Goal: Browse casually: Explore the website without a specific task or goal

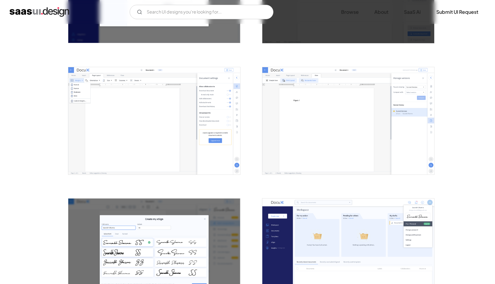
scroll to position [498, 0]
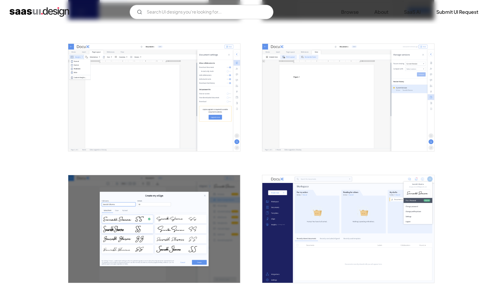
click at [123, 76] on img "open lightbox" at bounding box center [154, 98] width 172 height 108
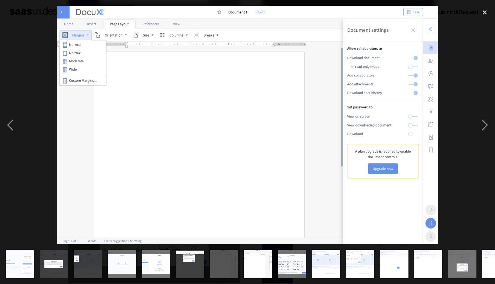
click at [124, 76] on img at bounding box center [247, 125] width 381 height 238
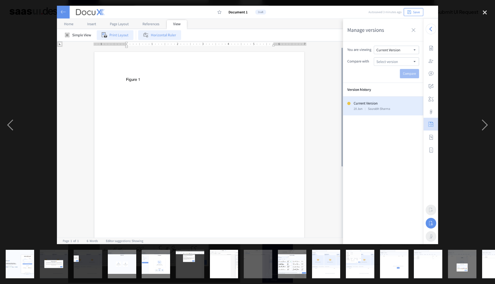
click at [131, 76] on img at bounding box center [247, 125] width 381 height 238
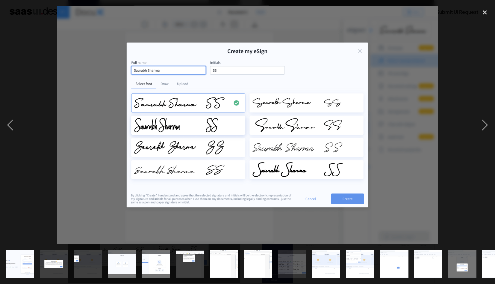
click at [132, 75] on img at bounding box center [247, 125] width 381 height 238
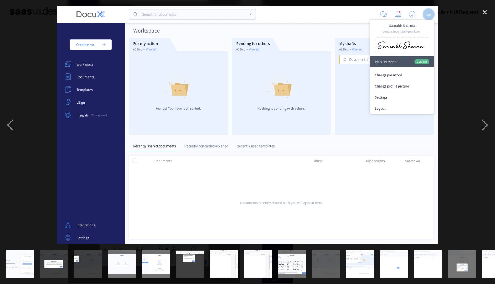
click at [408, 47] on img at bounding box center [247, 125] width 381 height 238
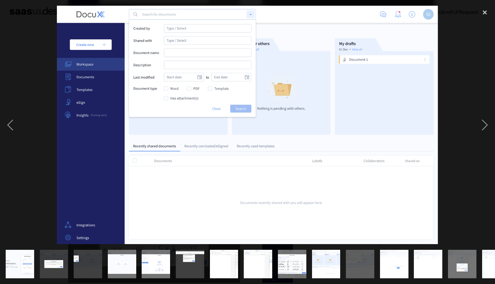
click at [408, 47] on img at bounding box center [247, 125] width 381 height 238
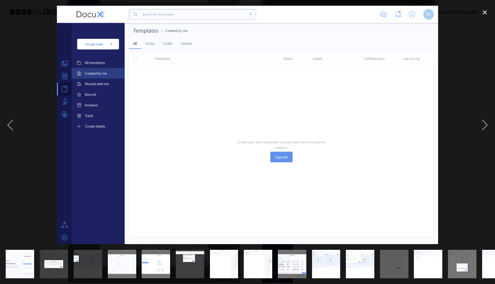
click at [374, 127] on img at bounding box center [247, 125] width 381 height 238
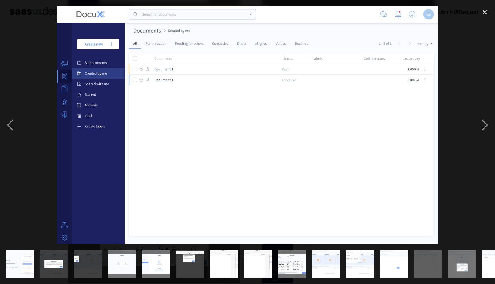
click at [323, 133] on img at bounding box center [247, 125] width 381 height 238
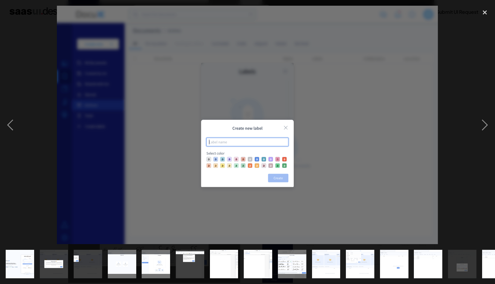
click at [284, 126] on img at bounding box center [247, 125] width 381 height 238
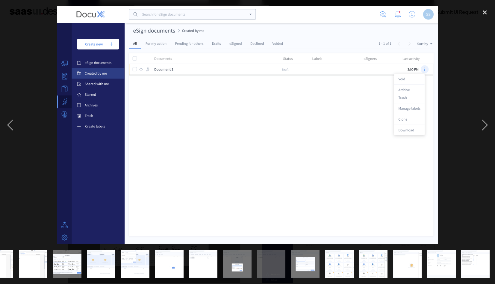
scroll to position [0, 225]
click at [408, 137] on img at bounding box center [247, 125] width 381 height 238
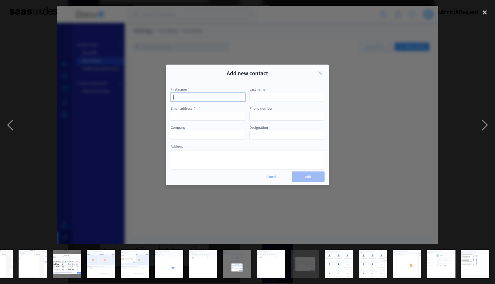
click at [408, 137] on img at bounding box center [247, 125] width 381 height 238
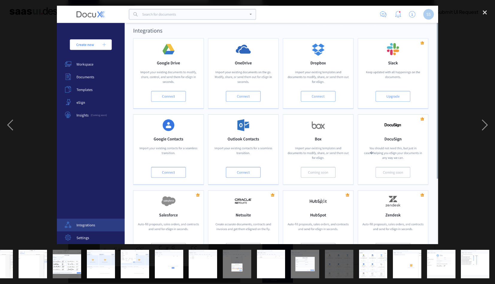
click at [408, 137] on img at bounding box center [247, 125] width 381 height 238
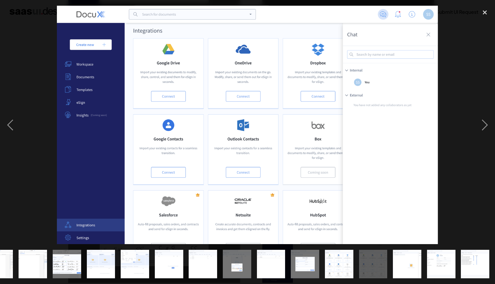
click at [408, 137] on img at bounding box center [247, 125] width 381 height 238
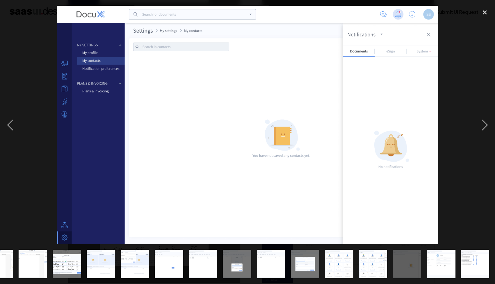
click at [408, 137] on img at bounding box center [247, 125] width 381 height 238
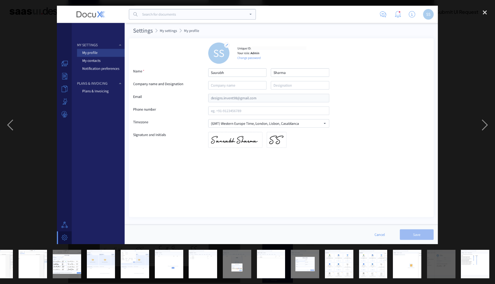
click at [408, 137] on img at bounding box center [247, 125] width 381 height 238
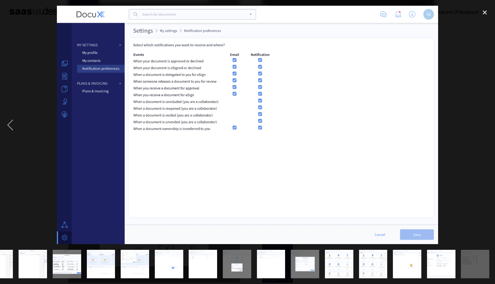
click at [441, 125] on div at bounding box center [247, 125] width 495 height 238
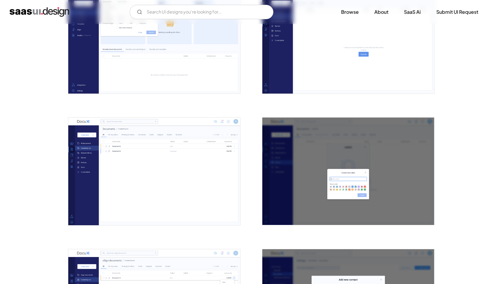
scroll to position [907, 0]
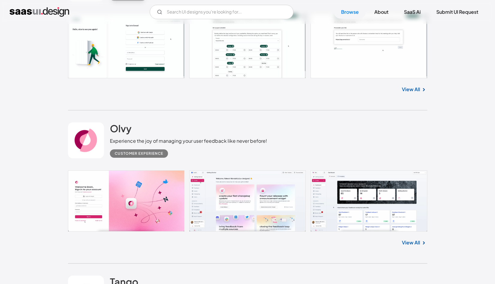
scroll to position [765, 0]
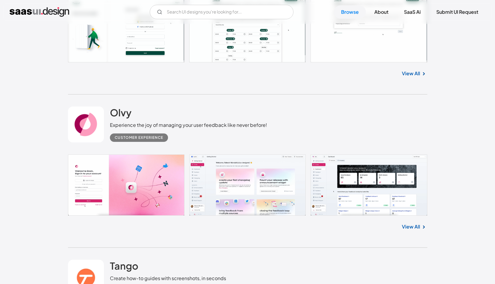
click at [153, 186] on link at bounding box center [248, 184] width 360 height 61
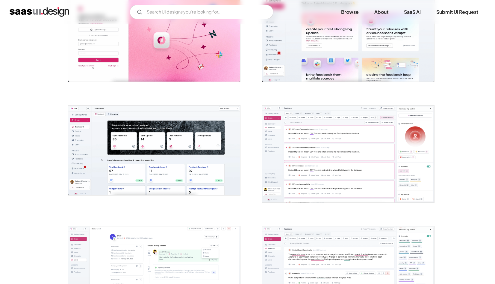
scroll to position [147, 0]
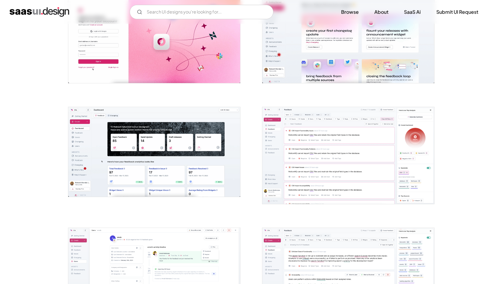
click at [397, 185] on img "open lightbox" at bounding box center [349, 155] width 172 height 97
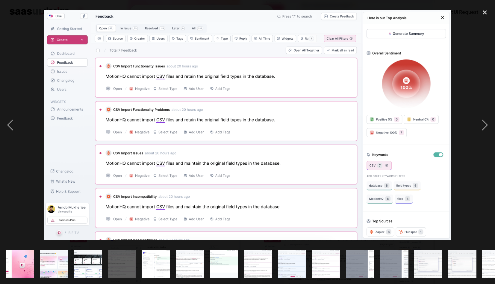
click at [164, 251] on img "show item 5 of 25" at bounding box center [156, 264] width 50 height 28
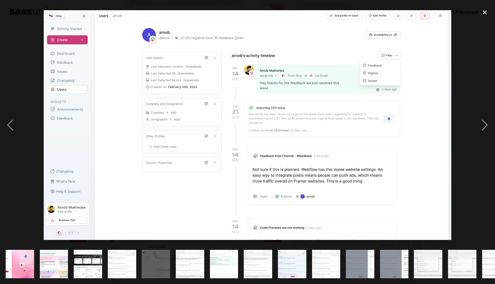
click at [436, 131] on img at bounding box center [248, 125] width 408 height 230
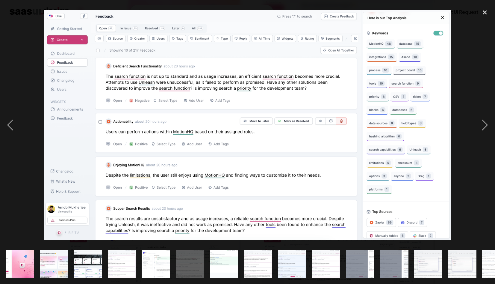
click at [442, 94] on img at bounding box center [248, 125] width 408 height 230
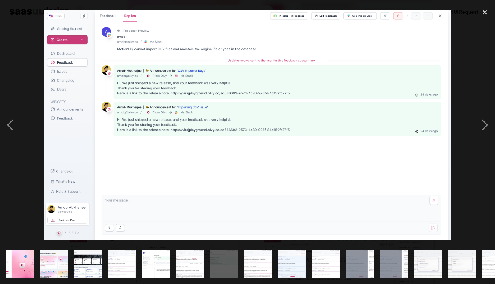
click at [441, 91] on img at bounding box center [248, 125] width 408 height 230
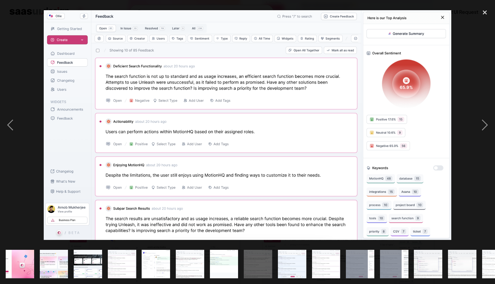
click at [436, 141] on img at bounding box center [248, 125] width 408 height 230
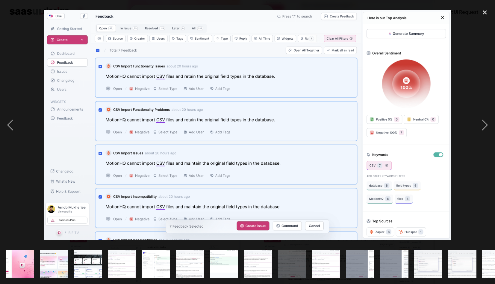
click at [435, 138] on img at bounding box center [248, 125] width 408 height 230
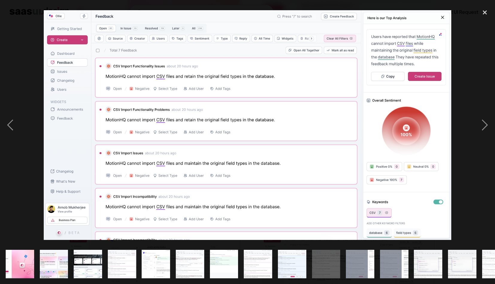
click at [435, 138] on img at bounding box center [248, 125] width 408 height 230
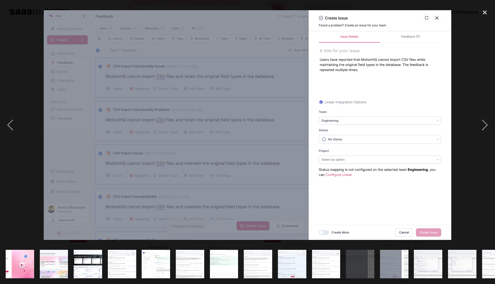
click at [435, 138] on img at bounding box center [248, 125] width 408 height 230
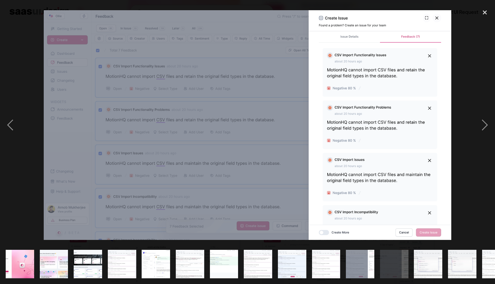
click at [435, 138] on img at bounding box center [248, 125] width 408 height 230
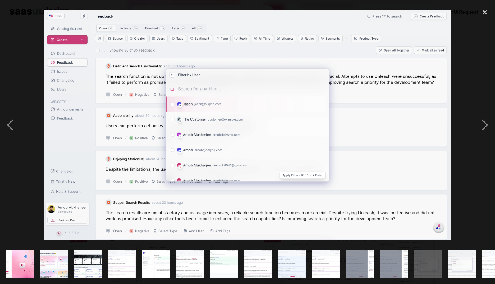
click at [435, 138] on img at bounding box center [248, 125] width 408 height 230
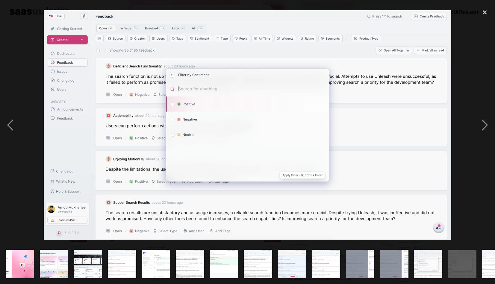
click at [435, 138] on img at bounding box center [248, 125] width 408 height 230
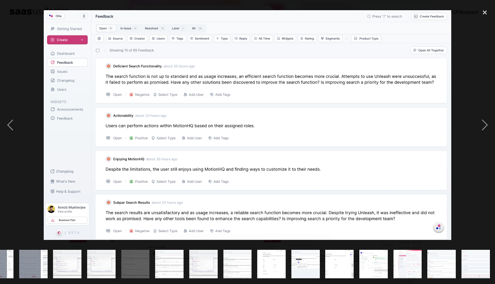
scroll to position [0, 362]
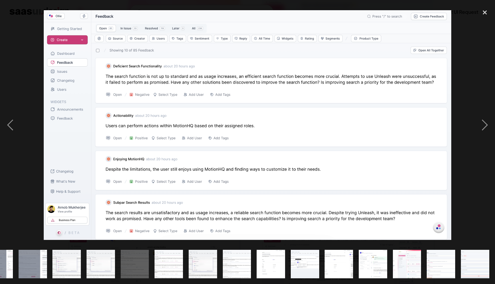
click at [434, 138] on img at bounding box center [248, 125] width 408 height 230
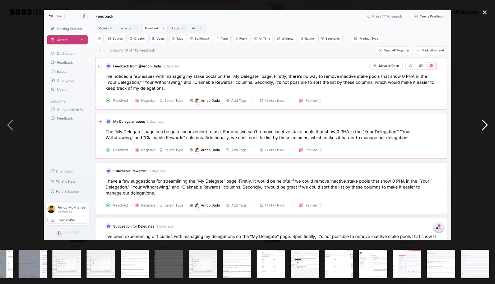
click at [478, 131] on div "next image" at bounding box center [485, 125] width 20 height 238
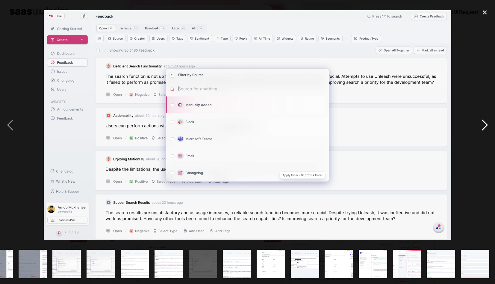
click at [478, 131] on div "next image" at bounding box center [485, 125] width 20 height 238
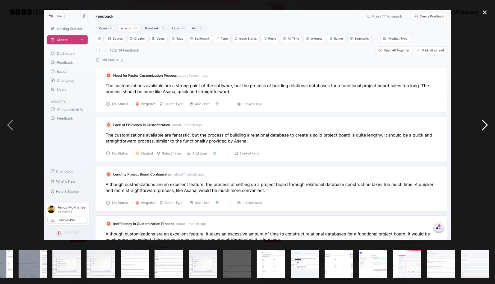
click at [478, 131] on div "next image" at bounding box center [485, 125] width 20 height 238
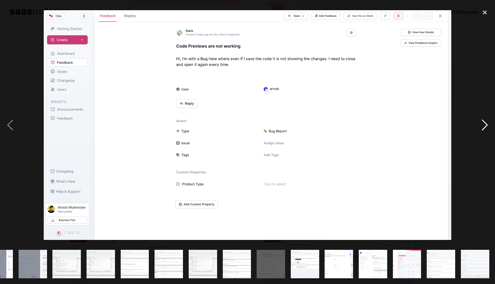
click at [477, 131] on div "next image" at bounding box center [485, 125] width 20 height 238
